Goal: Find specific page/section: Find specific page/section

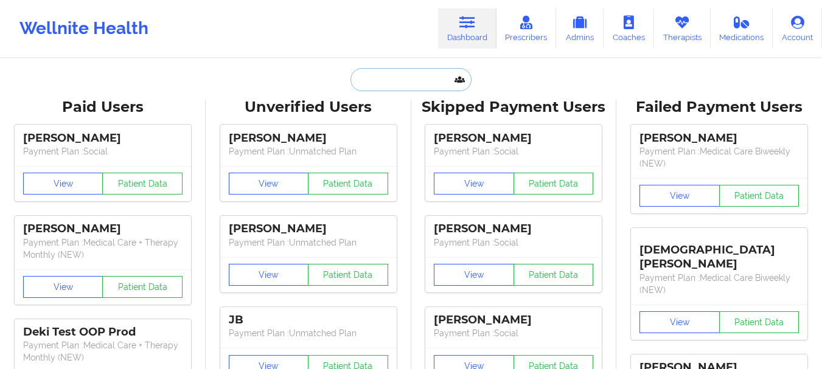
click at [400, 80] on input "text" at bounding box center [411, 79] width 121 height 23
paste input "[PERSON_NAME][EMAIL_ADDRESS][DOMAIN_NAME]"
type input "[PERSON_NAME][EMAIL_ADDRESS][DOMAIN_NAME]"
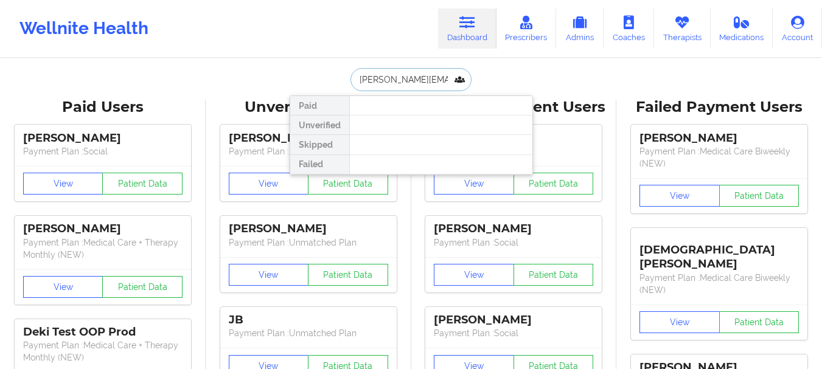
scroll to position [0, 12]
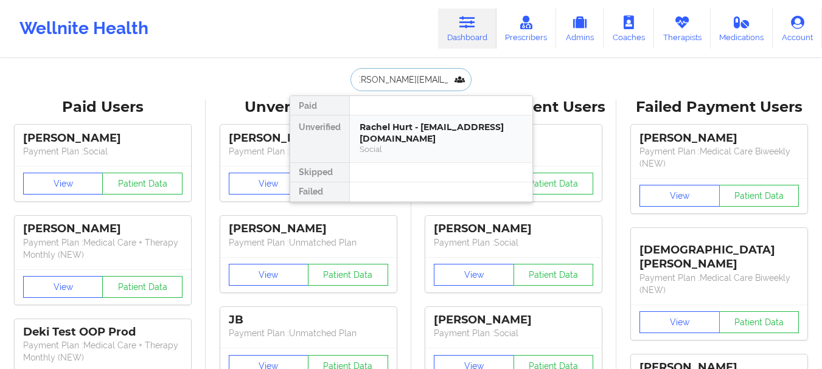
click at [390, 131] on div "Rachel Hurt - [EMAIL_ADDRESS][DOMAIN_NAME]" at bounding box center [441, 133] width 163 height 23
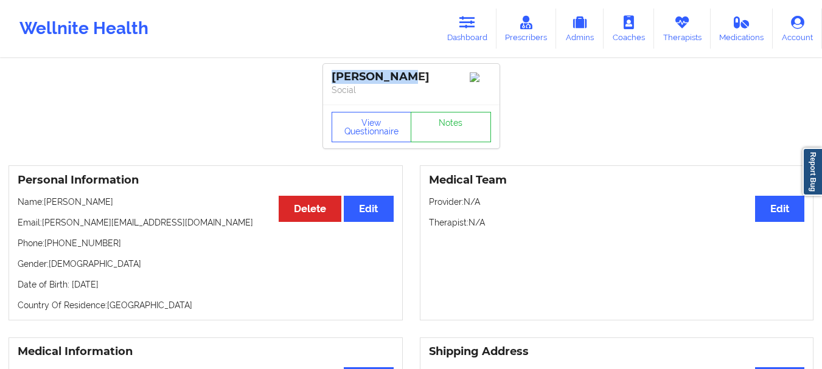
drag, startPoint x: 403, startPoint y: 75, endPoint x: 334, endPoint y: 75, distance: 69.4
click at [334, 75] on div "[PERSON_NAME]" at bounding box center [411, 77] width 159 height 14
click at [467, 37] on link "Dashboard" at bounding box center [467, 29] width 58 height 40
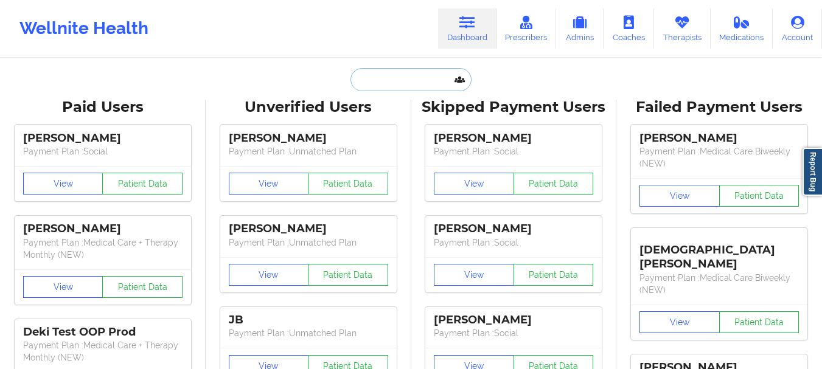
click at [386, 74] on input "text" at bounding box center [411, 79] width 121 height 23
paste input "[EMAIL_ADDRESS][DOMAIN_NAME]"
type input "[EMAIL_ADDRESS][DOMAIN_NAME]"
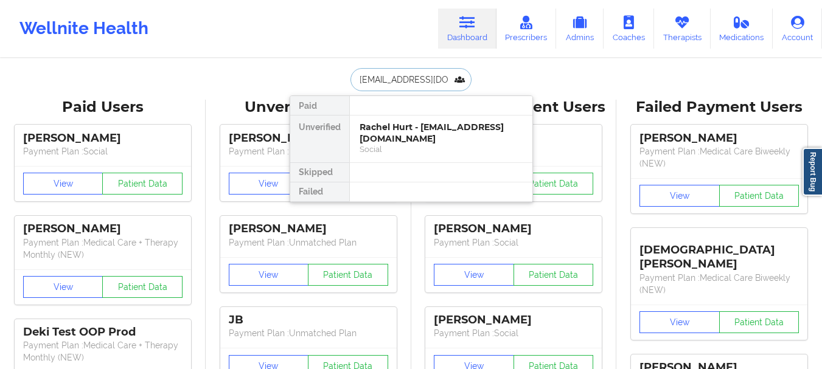
scroll to position [0, 6]
click at [404, 159] on div "[PERSON_NAME] - [EMAIL_ADDRESS][DOMAIN_NAME] Social" at bounding box center [441, 139] width 183 height 47
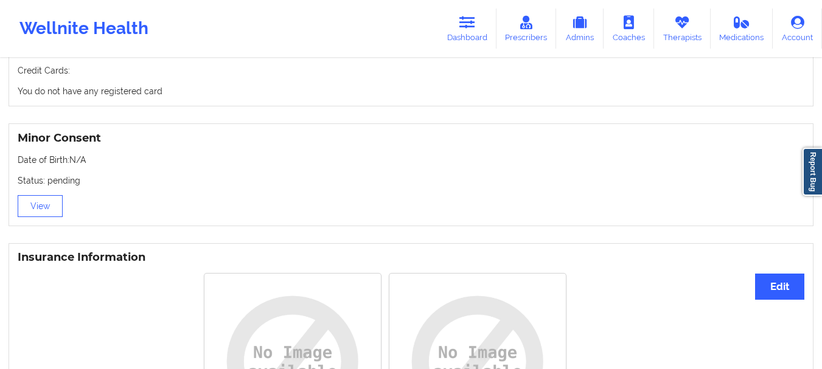
scroll to position [791, 0]
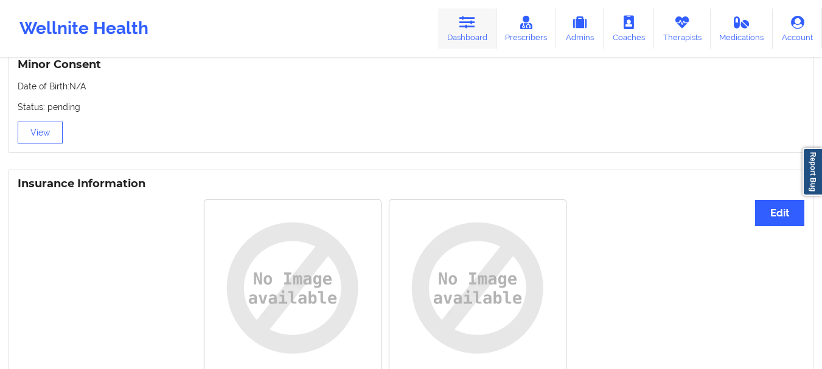
click at [481, 36] on link "Dashboard" at bounding box center [467, 29] width 58 height 40
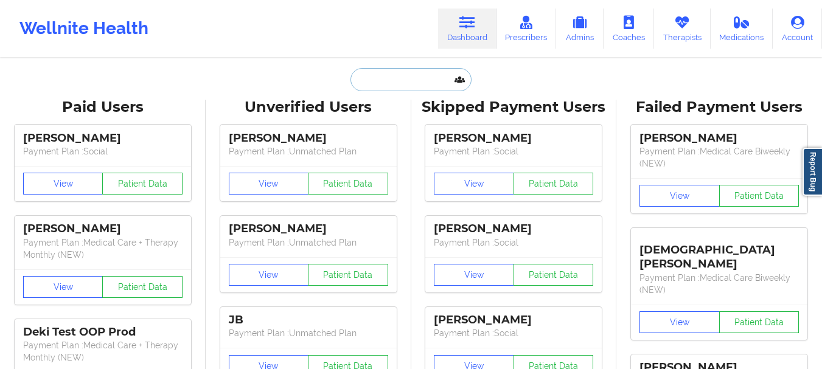
click at [421, 90] on input "text" at bounding box center [411, 79] width 121 height 23
paste input "[EMAIL_ADDRESS][DOMAIN_NAME]"
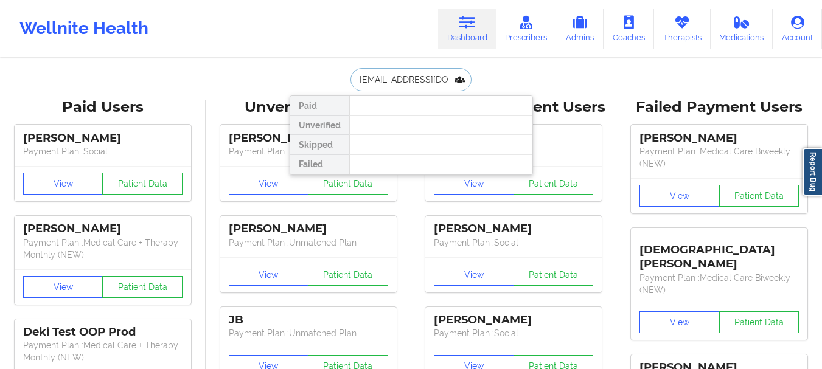
click at [428, 83] on input "[EMAIL_ADDRESS][DOMAIN_NAME]" at bounding box center [411, 79] width 121 height 23
click at [404, 80] on input "[PERSON_NAME]" at bounding box center [411, 79] width 121 height 23
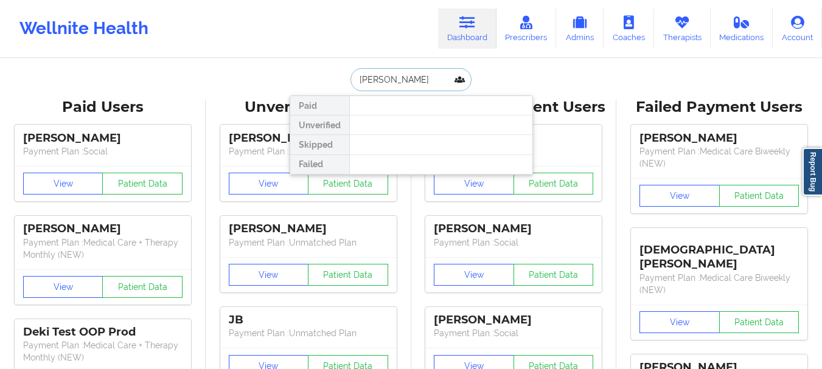
click at [404, 80] on input "[PERSON_NAME]" at bounding box center [411, 79] width 121 height 23
type input "[PERSON_NAME]"
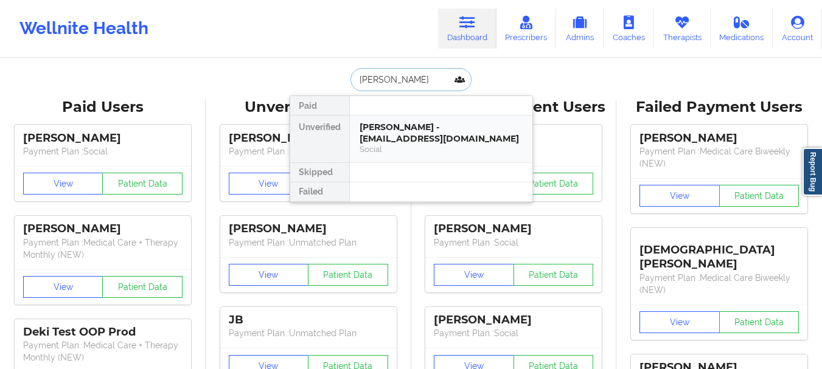
click at [402, 131] on div "[PERSON_NAME] - [EMAIL_ADDRESS][DOMAIN_NAME]" at bounding box center [441, 133] width 163 height 23
